Goal: Task Accomplishment & Management: Use online tool/utility

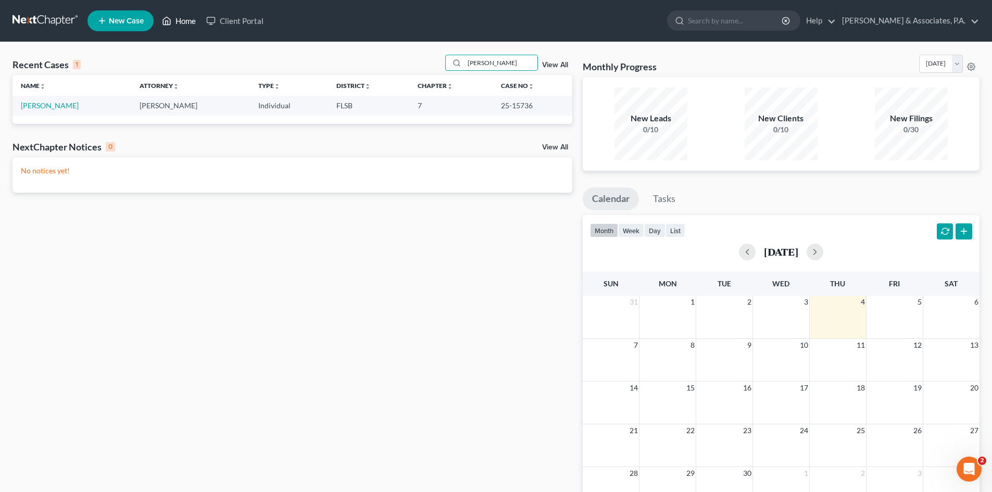
click at [184, 23] on link "Home" at bounding box center [179, 20] width 44 height 19
click at [188, 21] on link "Home" at bounding box center [179, 20] width 44 height 19
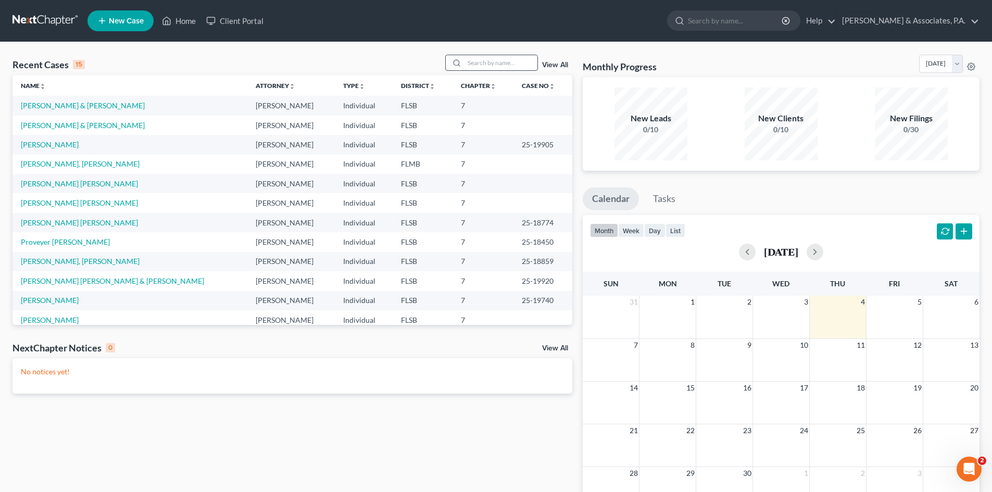
click at [483, 61] on input "search" at bounding box center [500, 62] width 73 height 15
type input "[PERSON_NAME]"
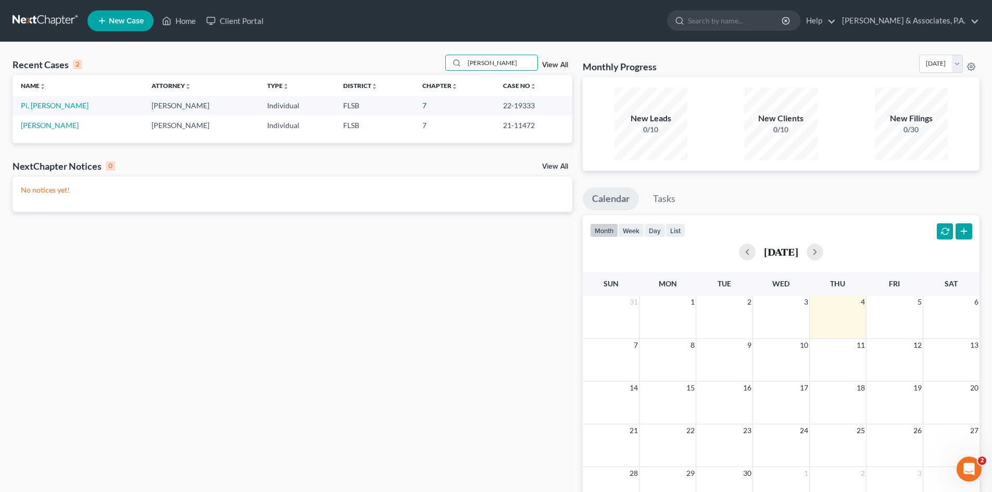
drag, startPoint x: 497, startPoint y: 61, endPoint x: 422, endPoint y: 70, distance: 75.6
click at [422, 70] on div "Recent Cases 2 Marc View All" at bounding box center [292, 65] width 560 height 20
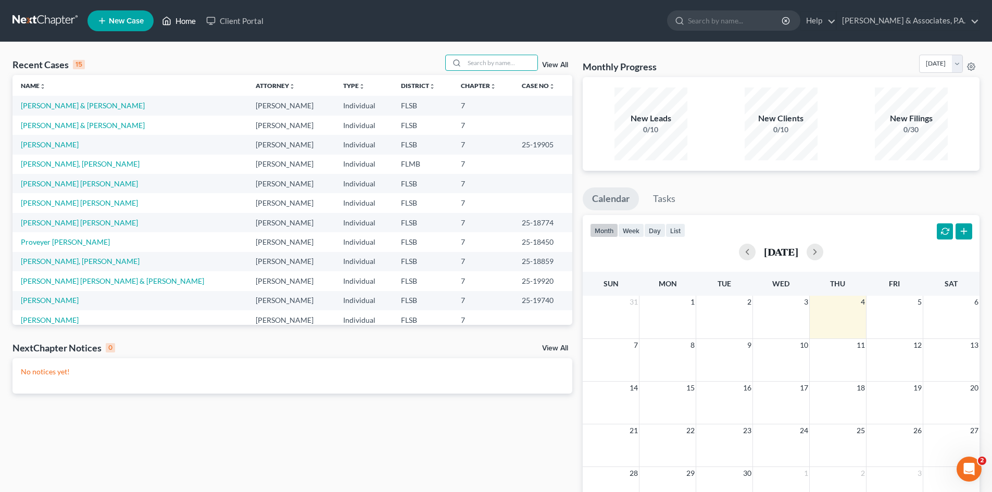
click at [182, 21] on link "Home" at bounding box center [179, 20] width 44 height 19
click at [57, 149] on td "[PERSON_NAME]" at bounding box center [129, 144] width 235 height 19
click at [58, 144] on link "[PERSON_NAME]" at bounding box center [50, 144] width 58 height 9
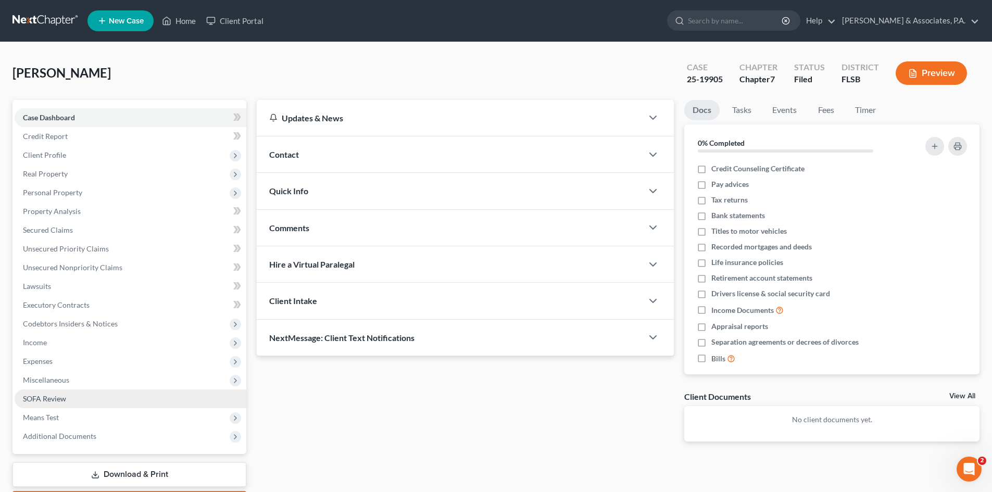
click at [50, 400] on span "SOFA Review" at bounding box center [44, 398] width 43 height 9
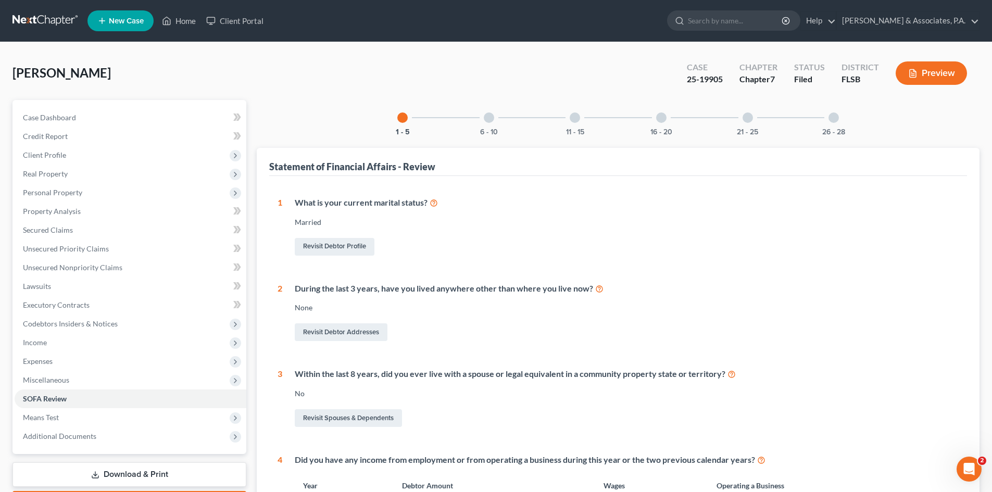
click at [835, 118] on div at bounding box center [833, 117] width 10 height 10
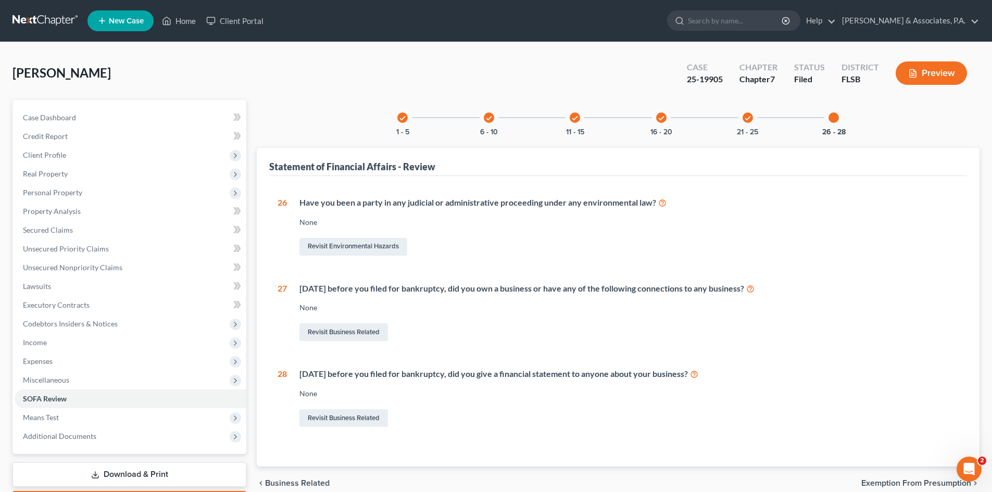
click at [748, 116] on icon "check" at bounding box center [747, 118] width 7 height 7
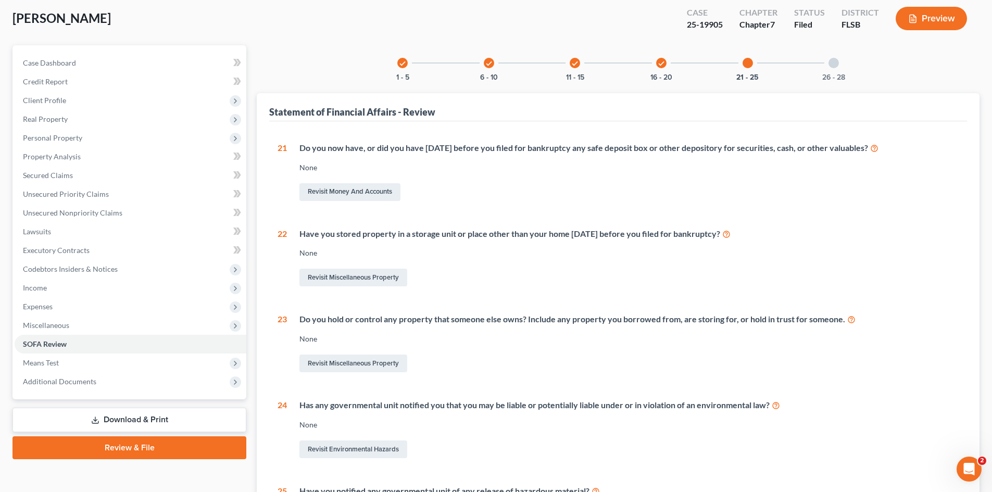
scroll to position [52, 0]
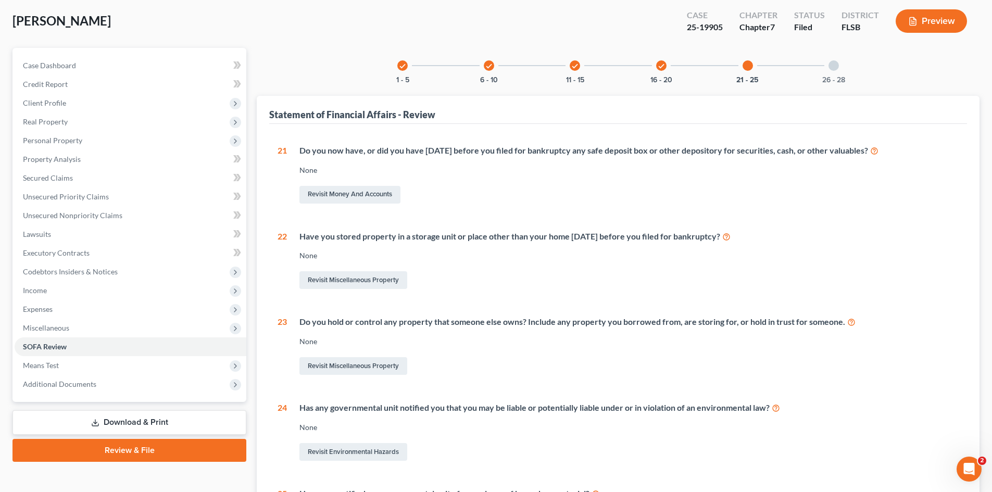
click at [663, 66] on icon "check" at bounding box center [661, 65] width 7 height 7
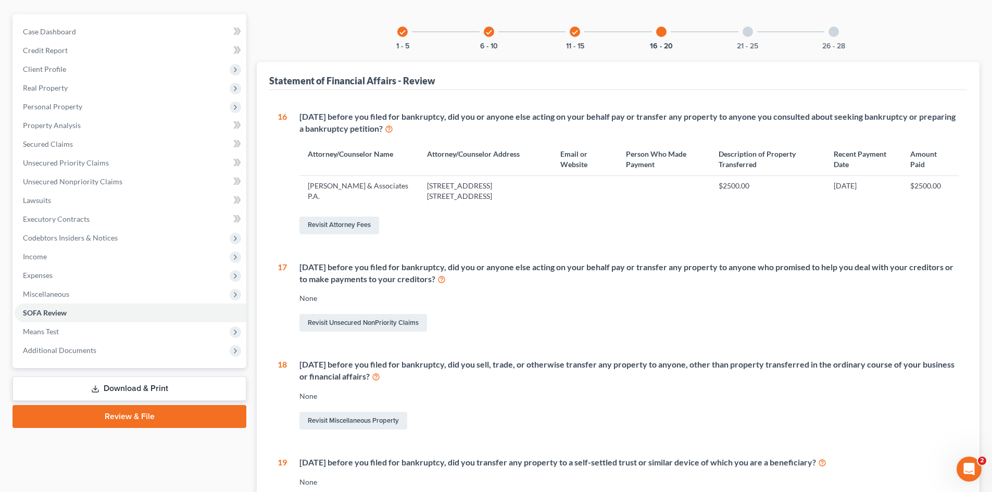
scroll to position [104, 0]
